Goal: Task Accomplishment & Management: Manage account settings

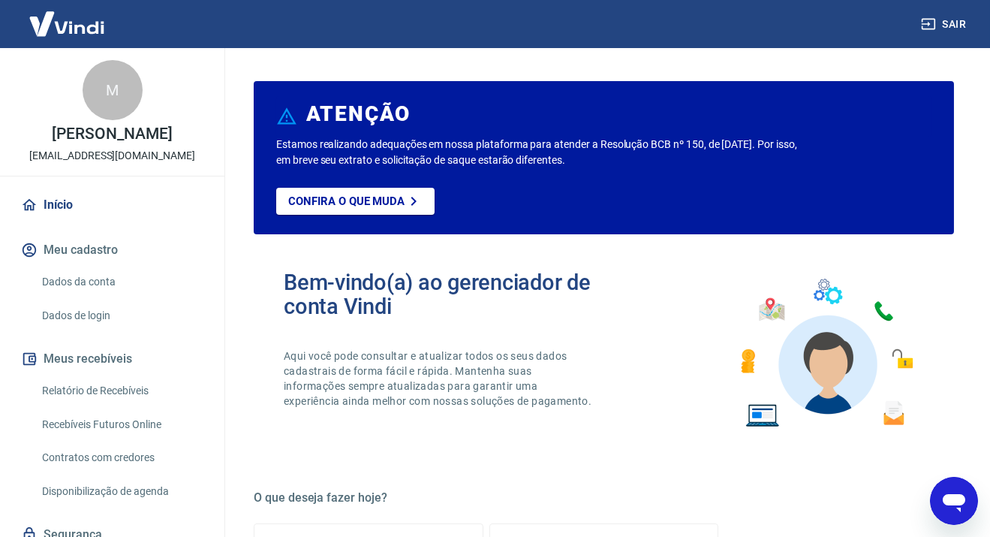
click at [48, 173] on div "M [PERSON_NAME] [EMAIL_ADDRESS][DOMAIN_NAME]" at bounding box center [112, 112] width 224 height 128
click at [55, 196] on link "Início" at bounding box center [112, 204] width 188 height 33
click at [49, 29] on img at bounding box center [67, 24] width 98 height 46
click at [55, 356] on button "Meus recebíveis" at bounding box center [112, 358] width 188 height 33
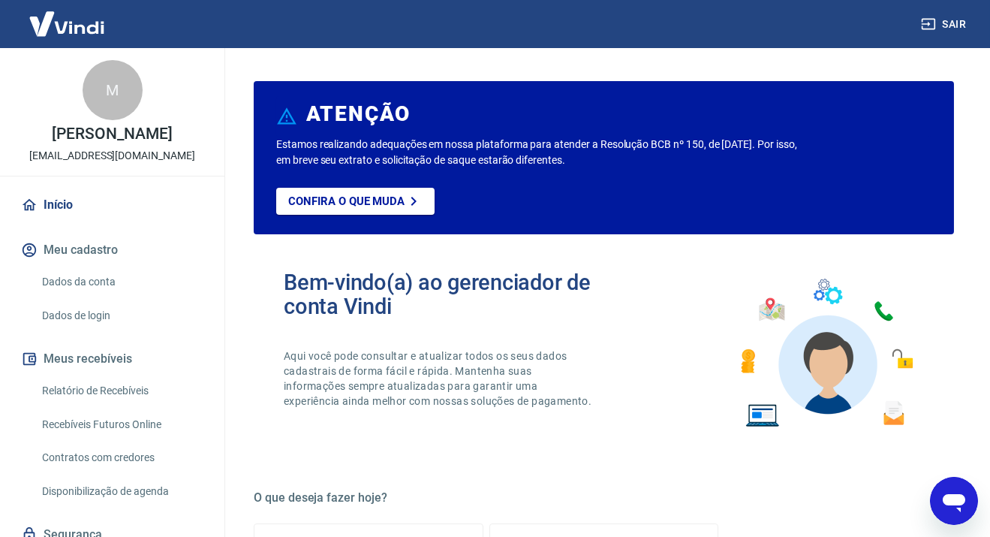
click at [55, 356] on button "Meus recebíveis" at bounding box center [112, 358] width 188 height 33
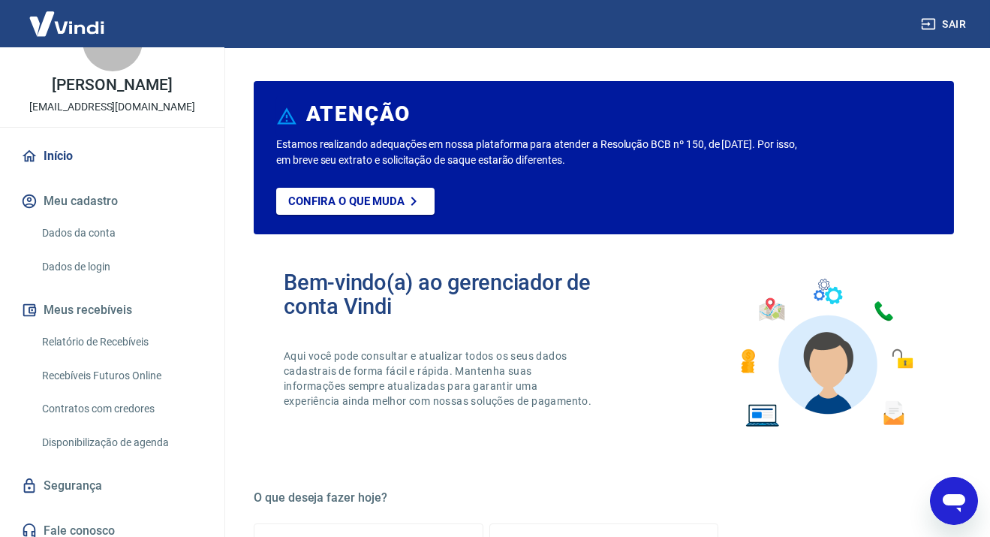
scroll to position [75, 0]
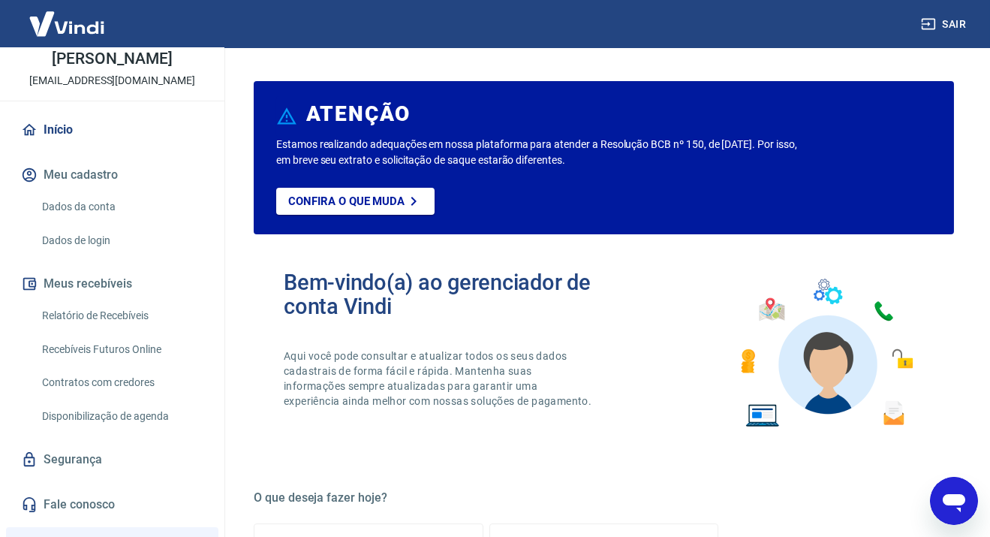
click at [109, 351] on link "Recebíveis Futuros Online" at bounding box center [121, 349] width 170 height 31
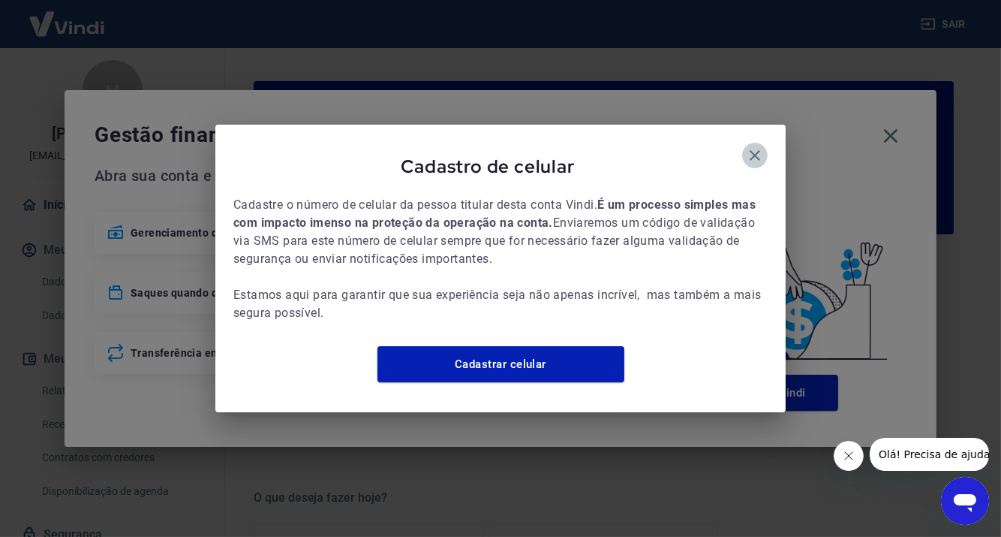
click at [762, 152] on icon "button" at bounding box center [755, 155] width 18 height 18
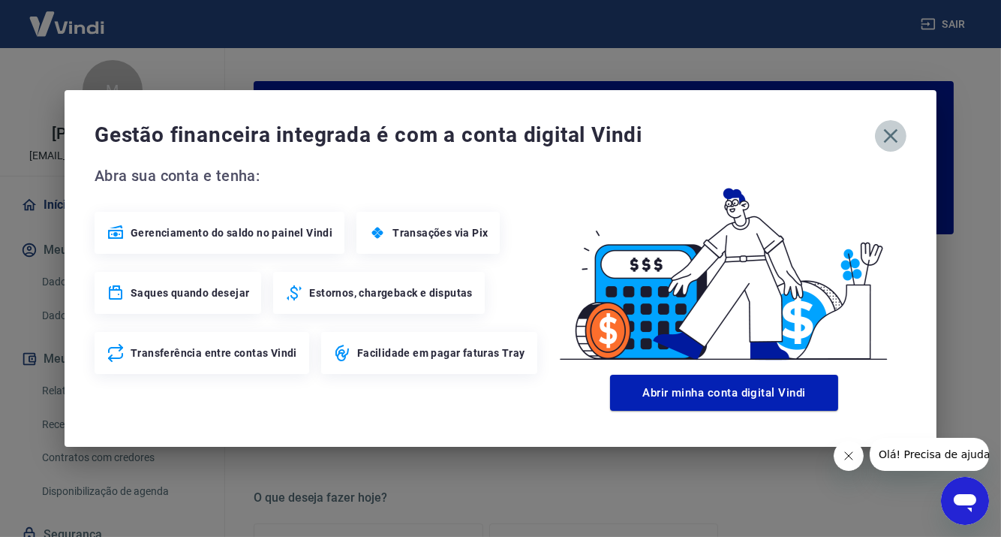
click at [902, 134] on icon "button" at bounding box center [891, 136] width 24 height 24
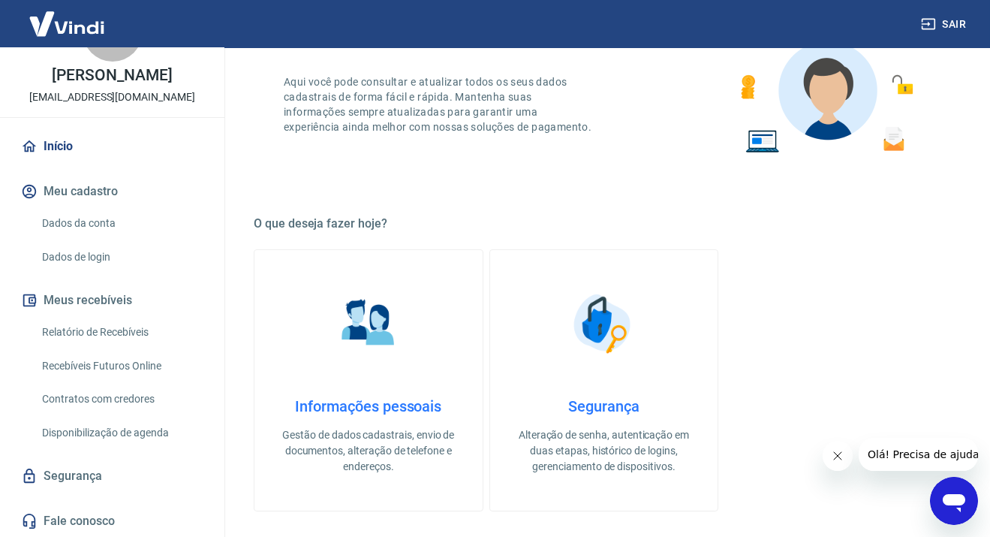
scroll to position [300, 0]
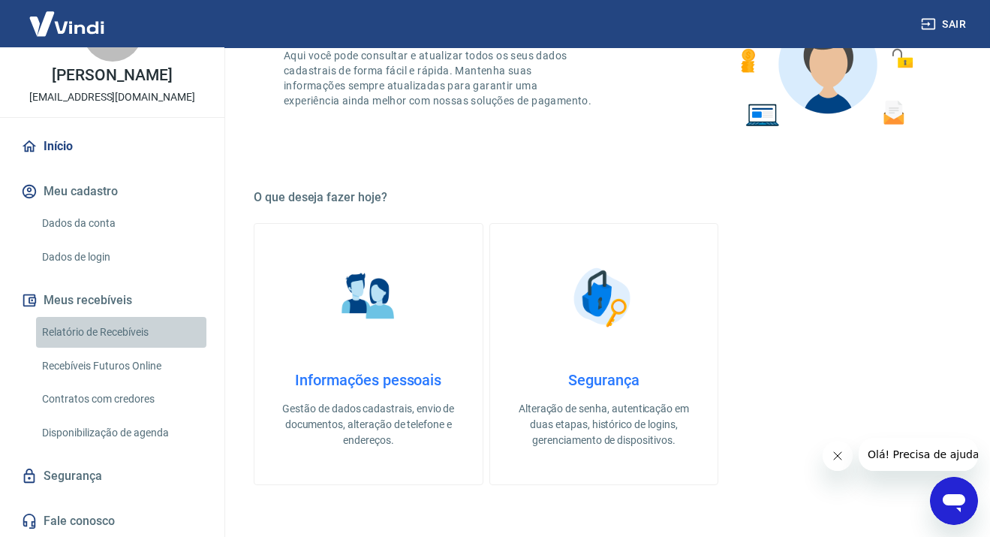
click at [122, 333] on link "Relatório de Recebíveis" at bounding box center [121, 332] width 170 height 31
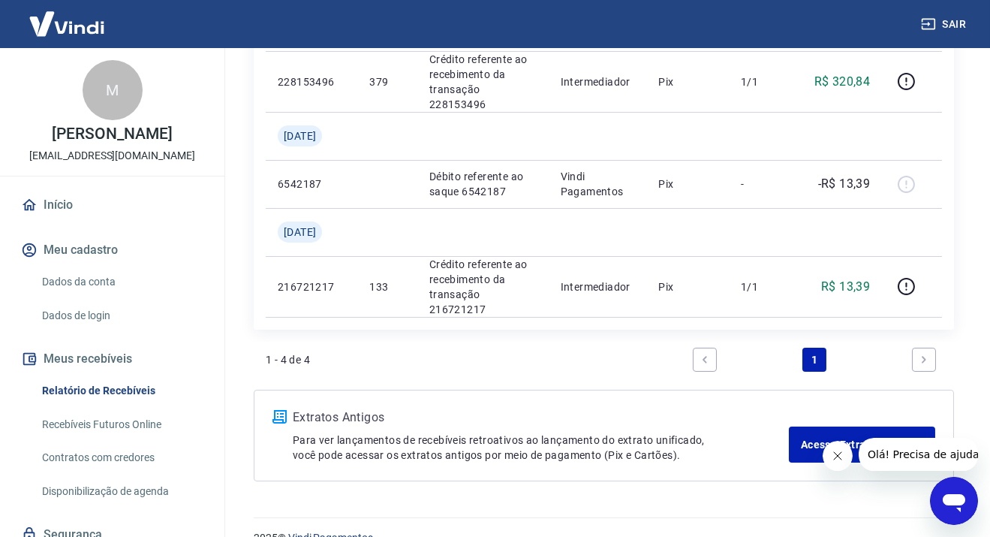
click at [84, 362] on button "Meus recebíveis" at bounding box center [112, 358] width 188 height 33
click at [92, 531] on link "Segurança" at bounding box center [112, 534] width 188 height 33
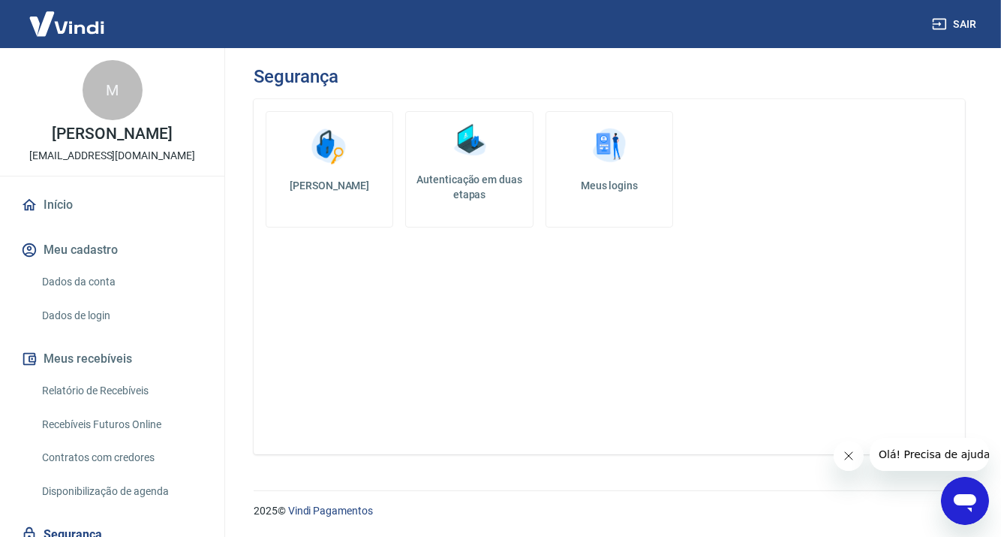
click at [98, 210] on link "Início" at bounding box center [112, 204] width 188 height 33
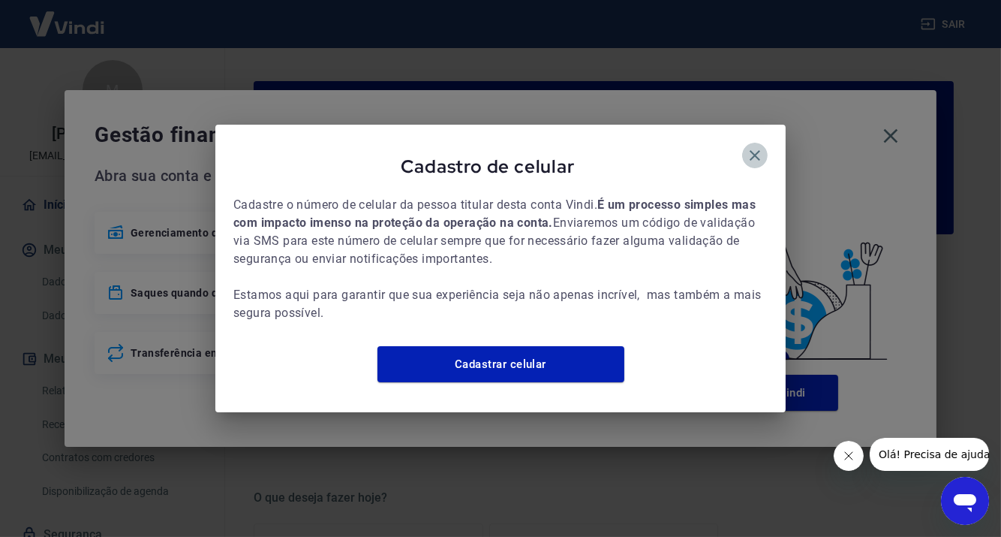
click at [746, 146] on icon "button" at bounding box center [755, 155] width 18 height 18
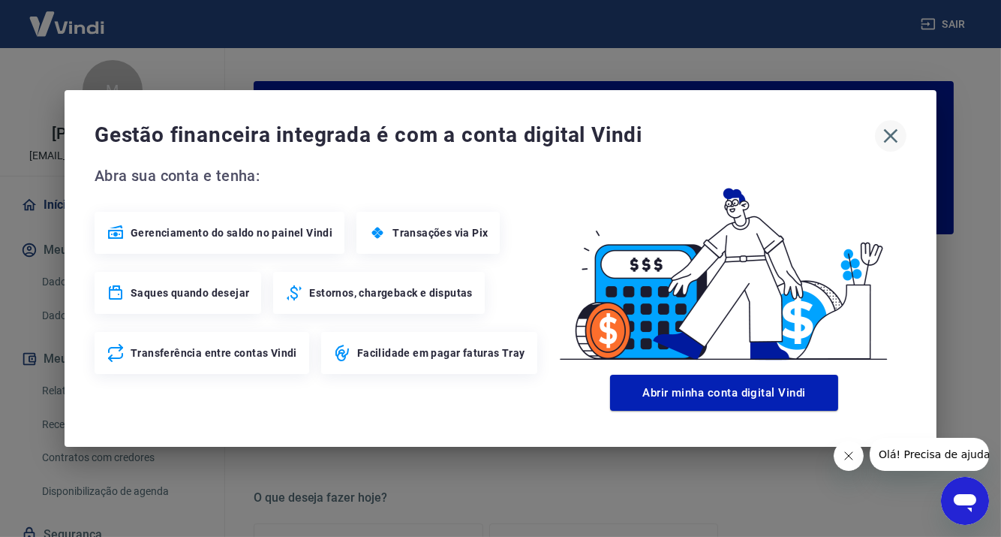
click at [884, 131] on icon "button" at bounding box center [891, 136] width 24 height 24
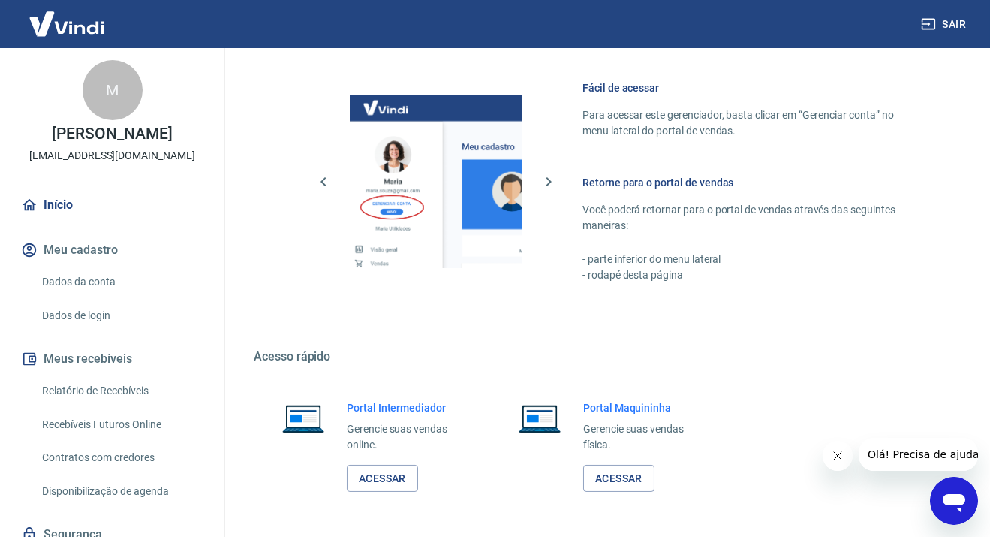
scroll to position [849, 0]
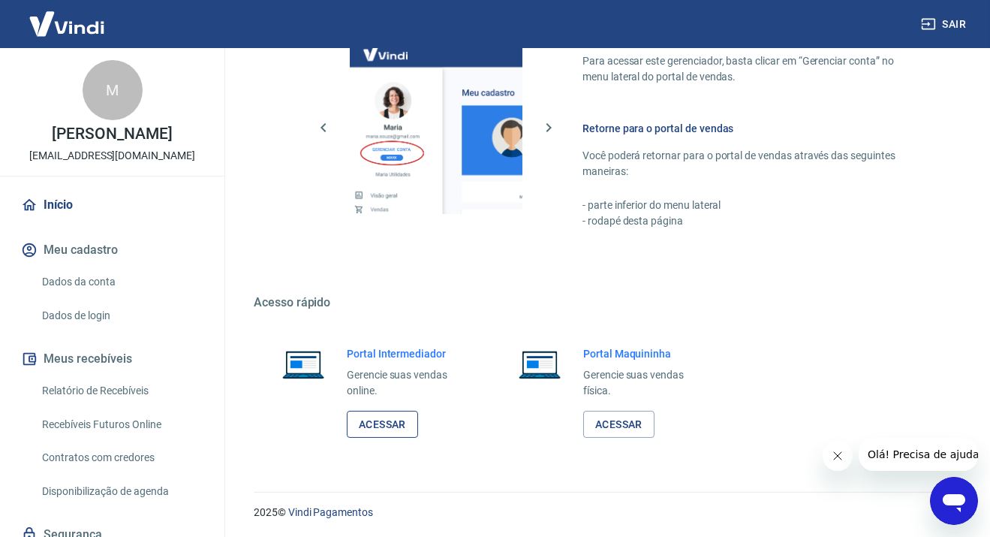
click at [381, 422] on link "Acessar" at bounding box center [382, 425] width 71 height 28
